Goal: Information Seeking & Learning: Learn about a topic

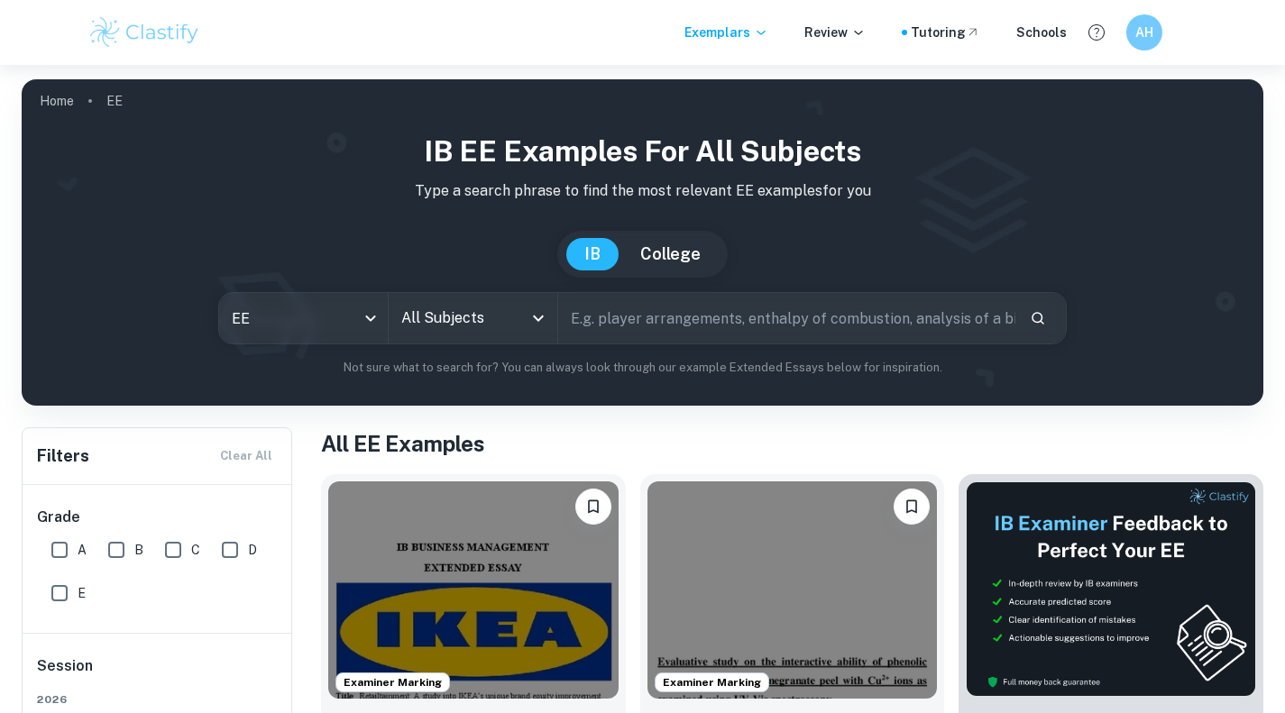
scroll to position [120, 0]
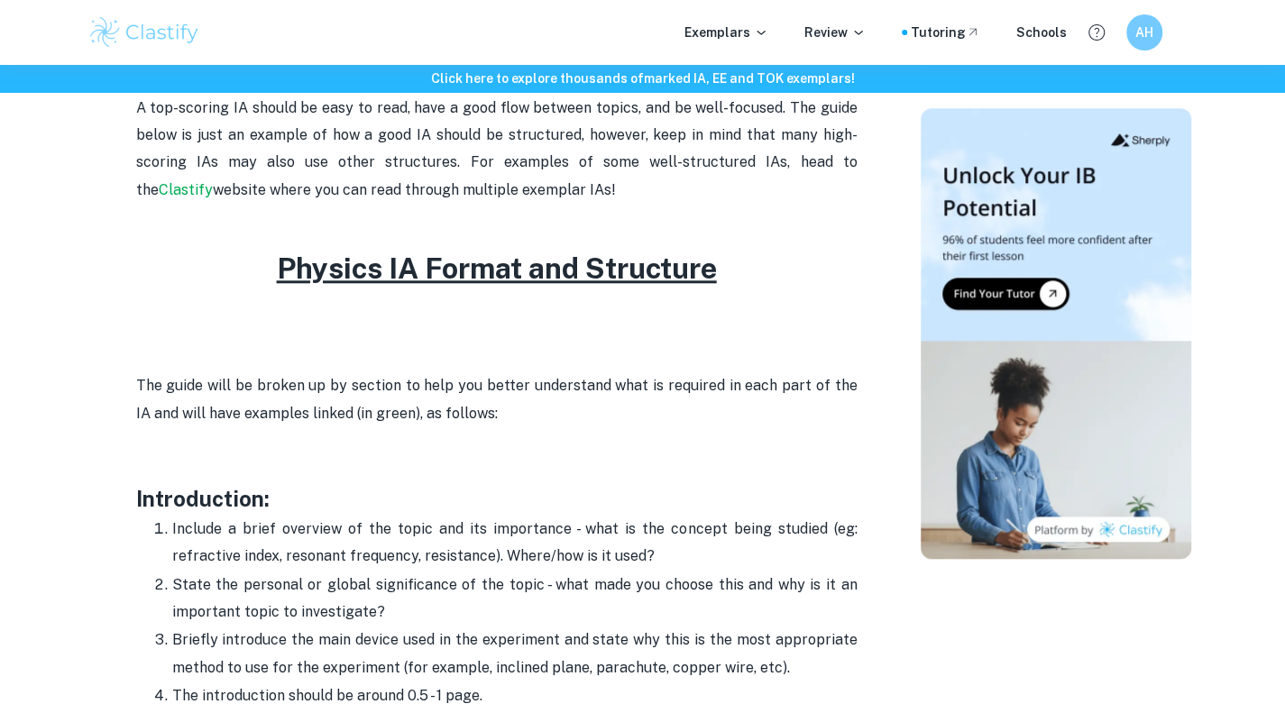
scroll to position [882, 0]
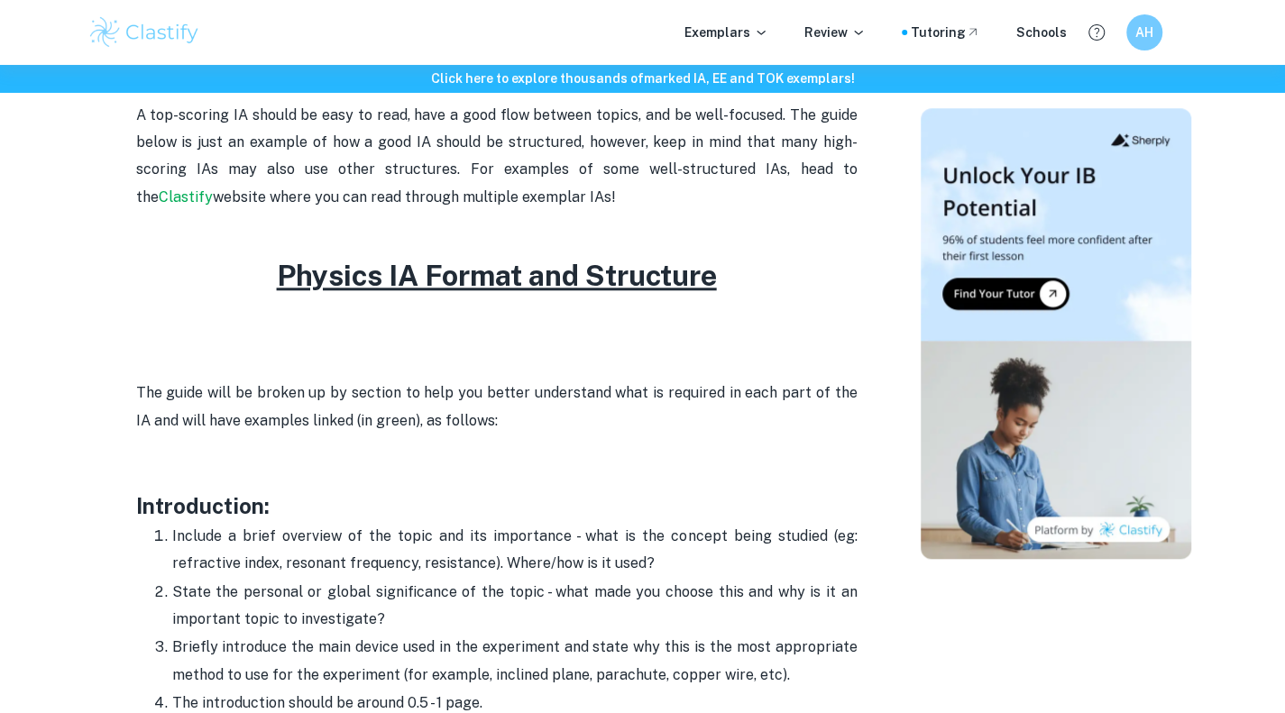
click at [449, 213] on h2 at bounding box center [497, 232] width 722 height 43
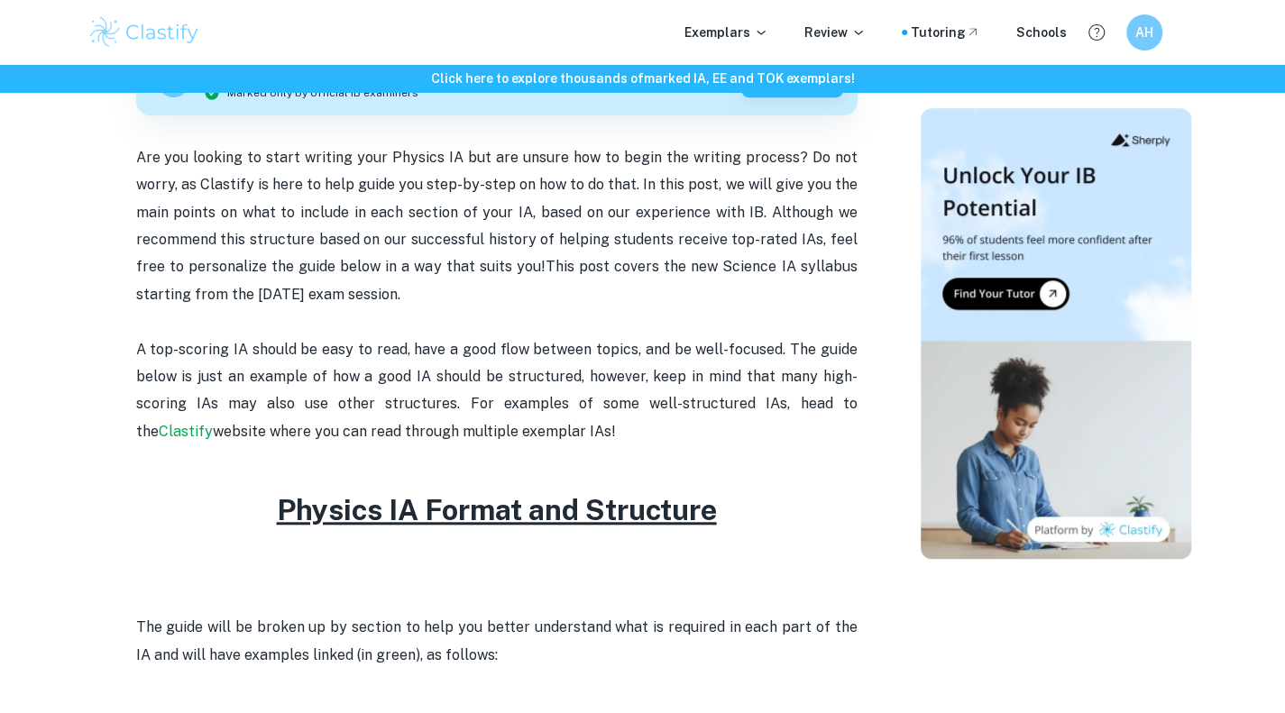
scroll to position [563, 0]
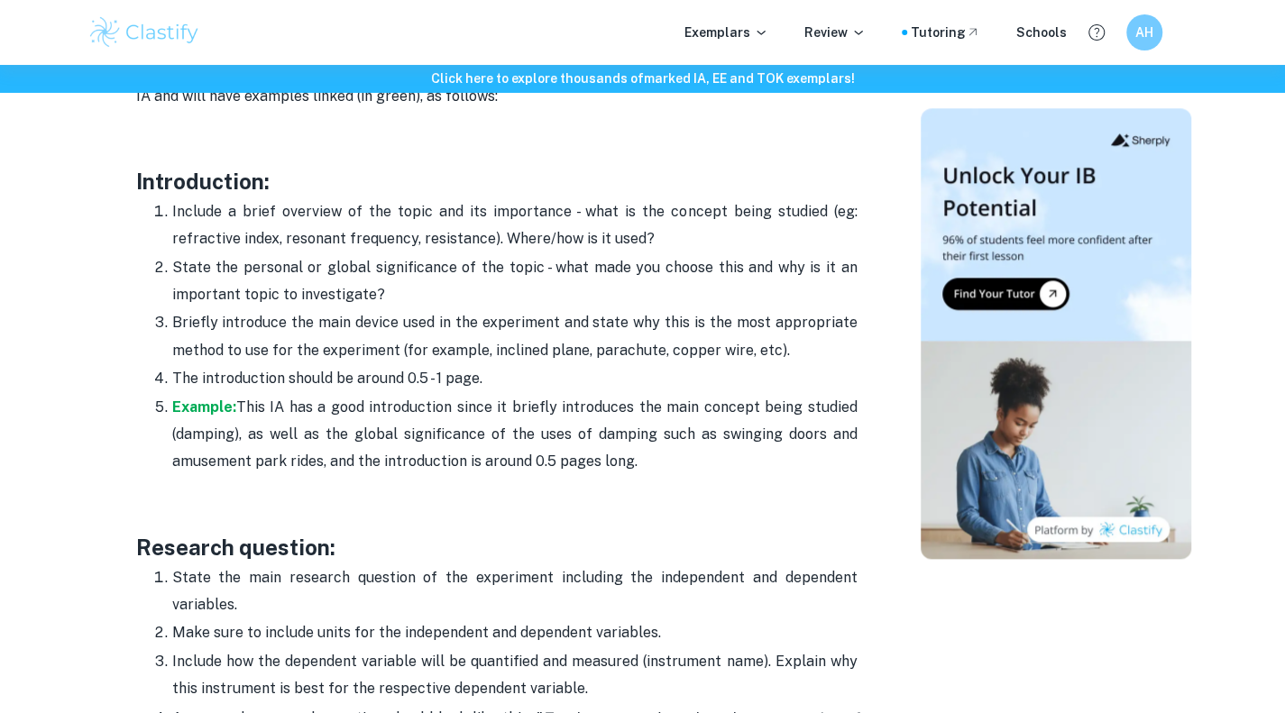
scroll to position [1187, 0]
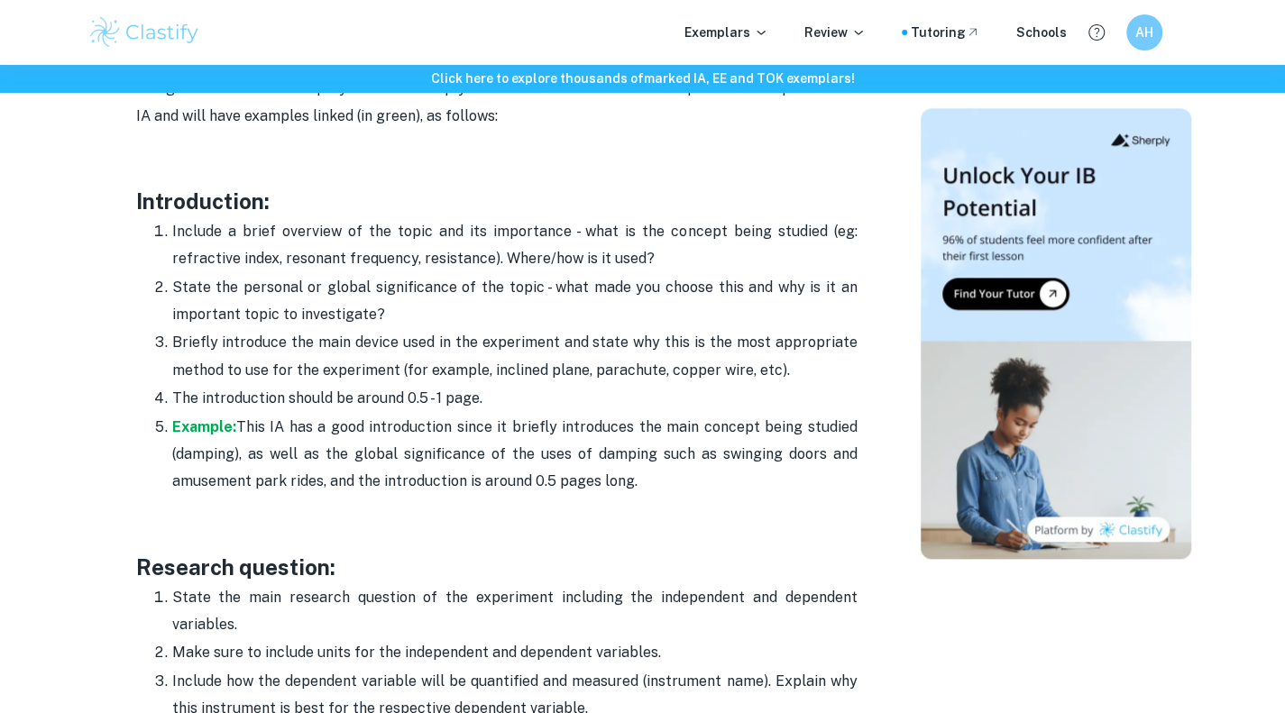
click at [1099, 132] on img at bounding box center [1056, 333] width 271 height 451
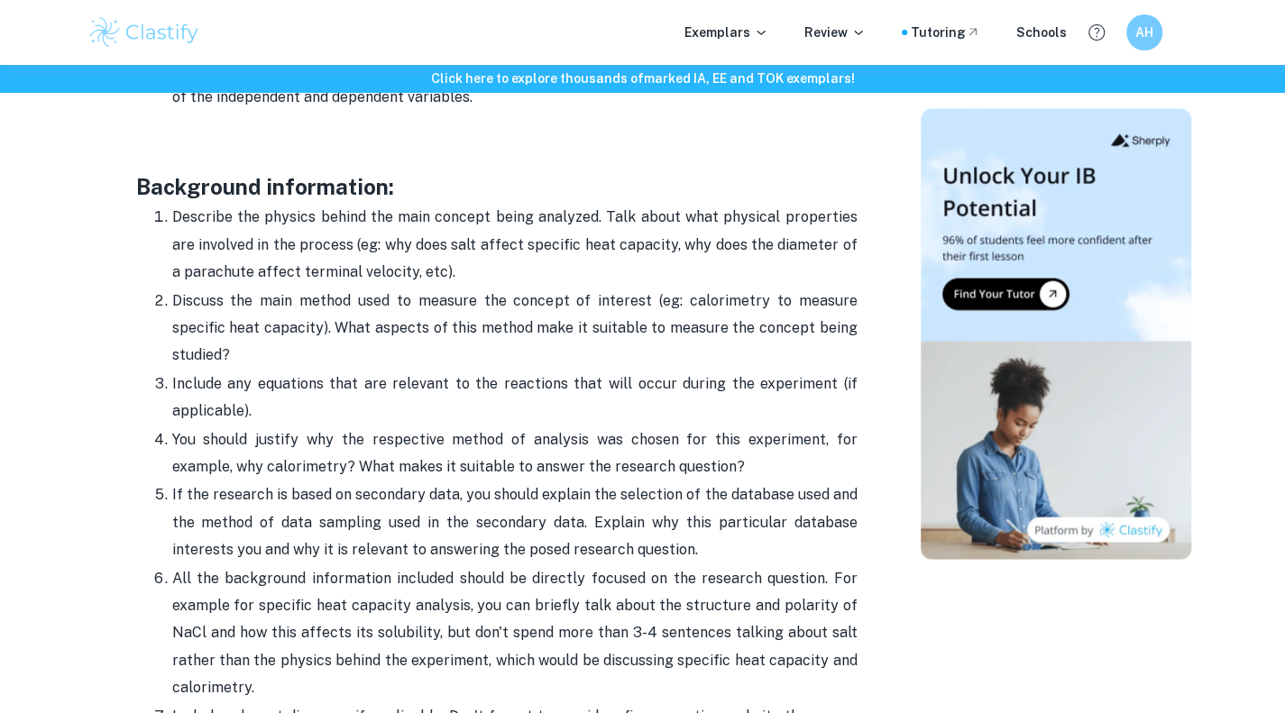
scroll to position [1935, 0]
